Goal: Book appointment/travel/reservation

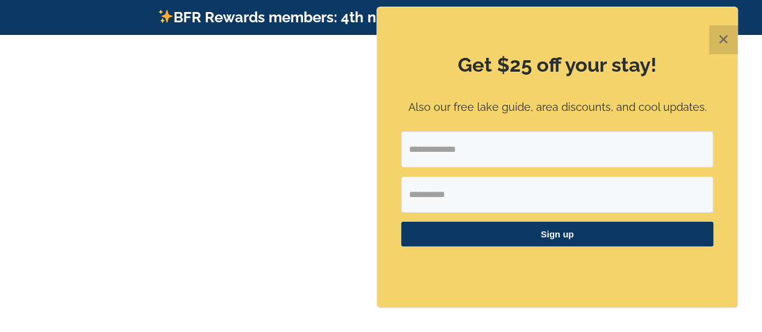
click at [723, 38] on button "✕" at bounding box center [723, 39] width 29 height 29
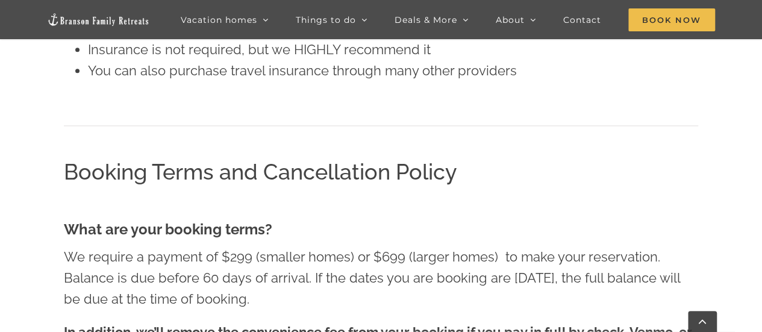
scroll to position [167, 0]
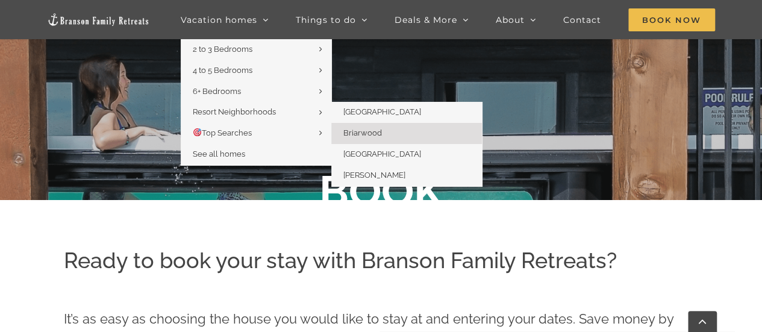
click at [375, 137] on span "Briarwood" at bounding box center [362, 132] width 39 height 9
